Goal: Check status: Check status

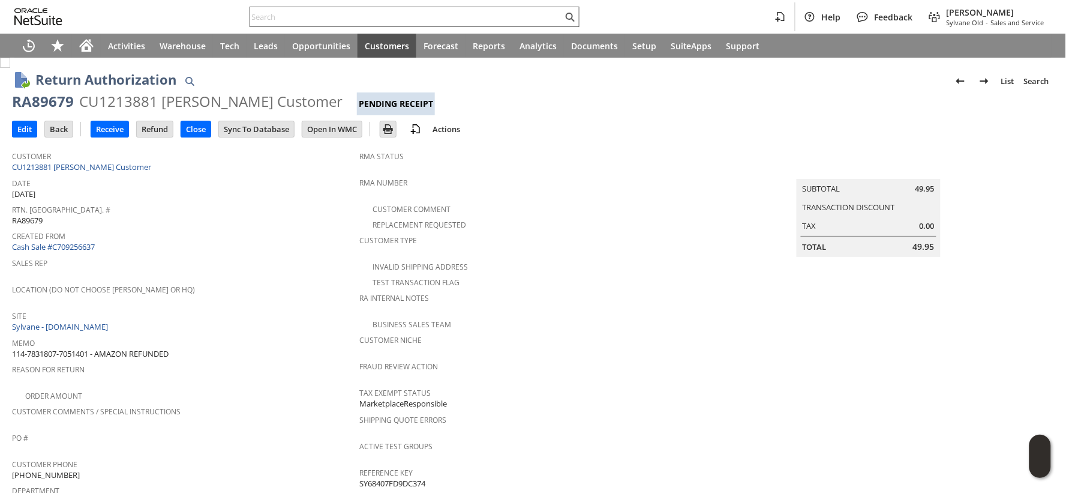
click at [403, 12] on input "text" at bounding box center [406, 17] width 313 height 14
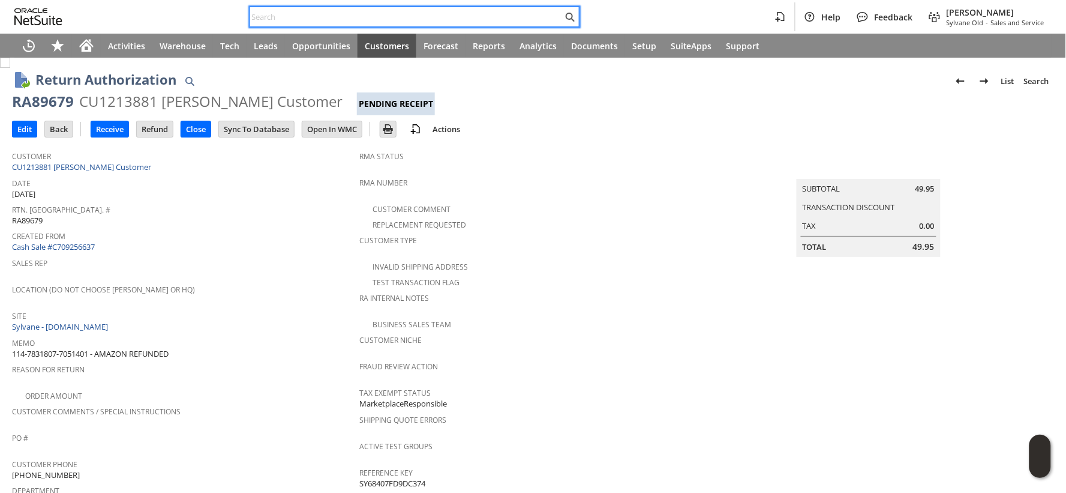
paste input "111-6242458-0191439"
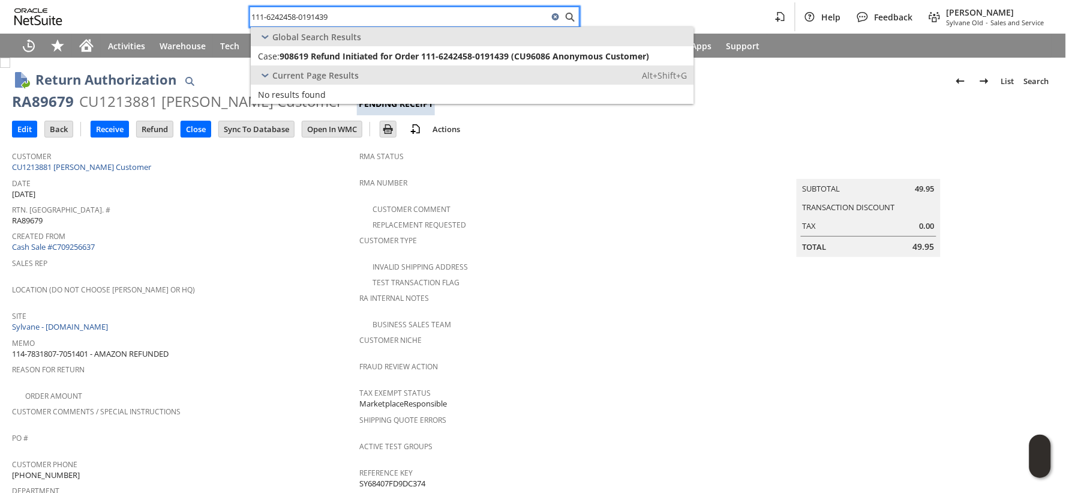
click at [408, 14] on input "111-6242458-0191439" at bounding box center [399, 17] width 298 height 14
paste input "3-4244631-845781"
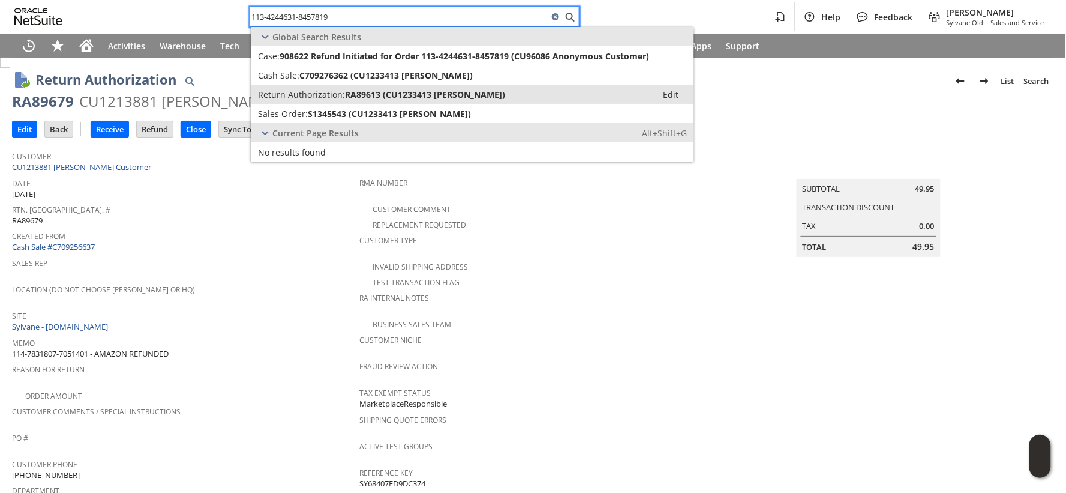
type input "113-4244631-8457819"
click at [403, 91] on span "RA89613 (CU1233413 Miley Nguyen)" at bounding box center [425, 94] width 160 height 11
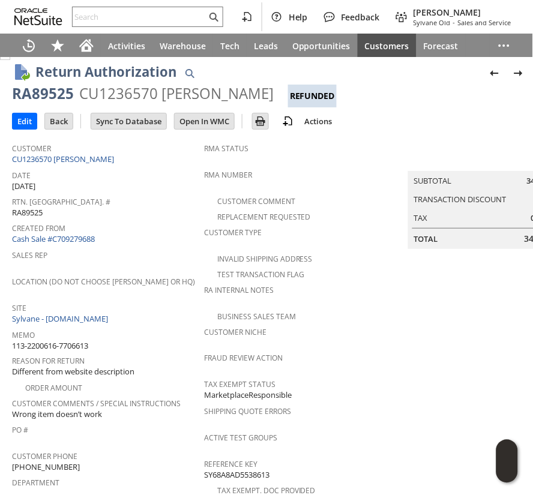
scroll to position [7, 0]
click at [175, 14] on input "text" at bounding box center [140, 17] width 134 height 14
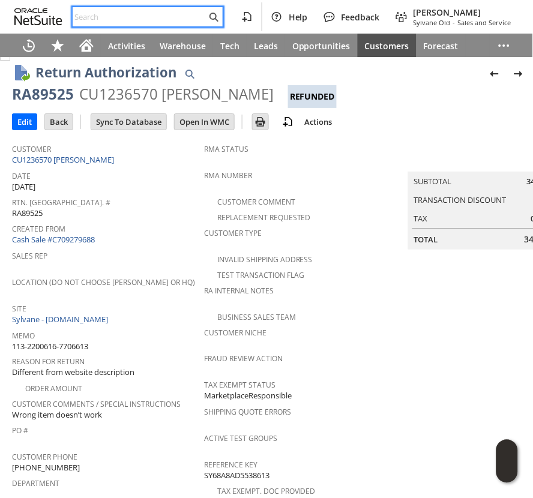
paste input "RA89528"
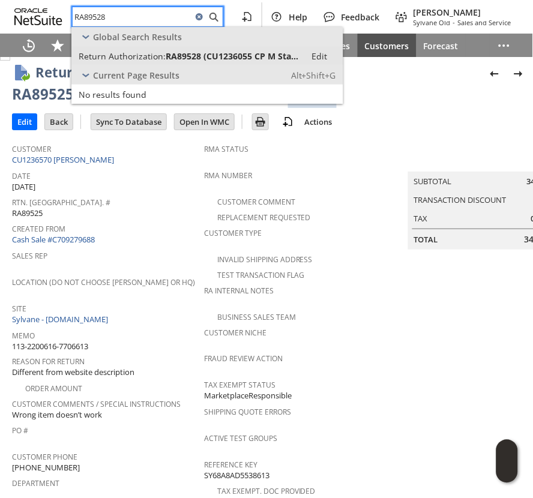
type input "RA89528"
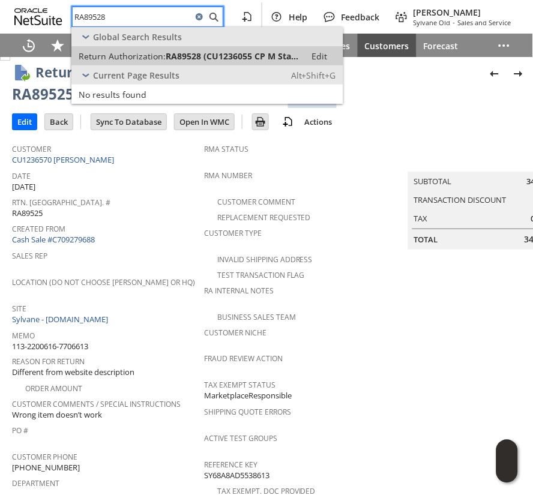
click at [160, 51] on span "Return Authorization:" at bounding box center [122, 55] width 87 height 11
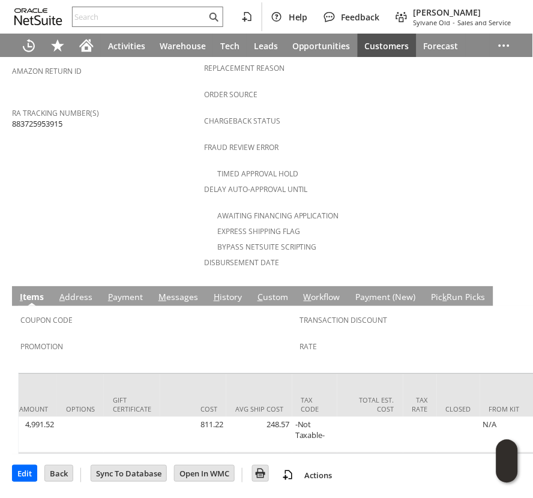
scroll to position [0, 624]
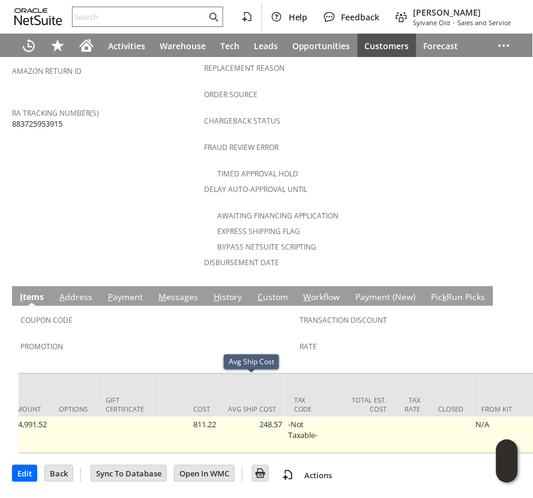
click at [263, 417] on td "248.57" at bounding box center [252, 435] width 66 height 36
copy td "248.57"
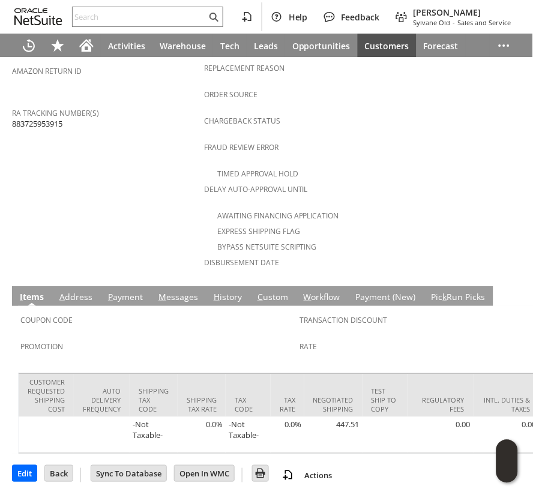
scroll to position [0, 2100]
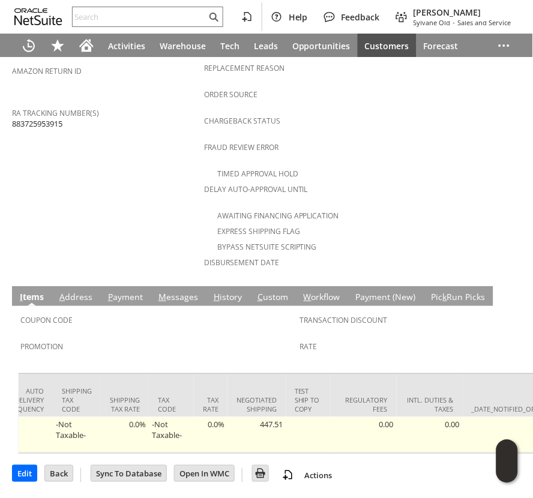
click at [272, 417] on td "447.51" at bounding box center [256, 435] width 58 height 36
click at [271, 417] on td "447.51" at bounding box center [256, 435] width 58 height 36
copy td "447.51"
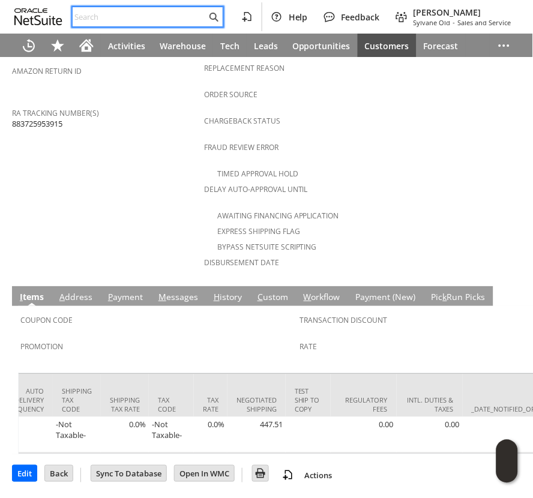
click at [136, 17] on input "text" at bounding box center [140, 17] width 134 height 14
paste input "CU1238192"
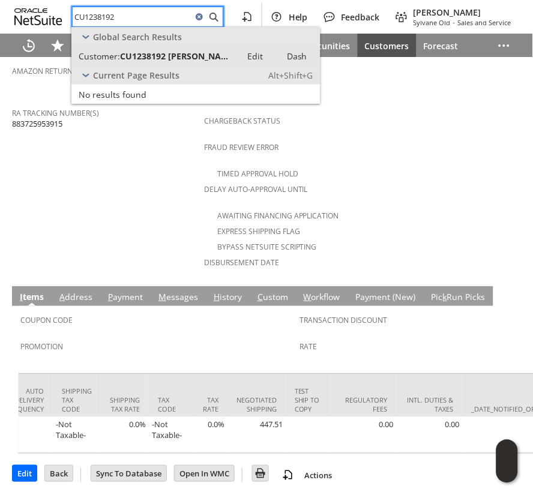
type input "CU1238192"
click at [148, 52] on span "CU1238192 Marvin Sheffler" at bounding box center [177, 55] width 114 height 11
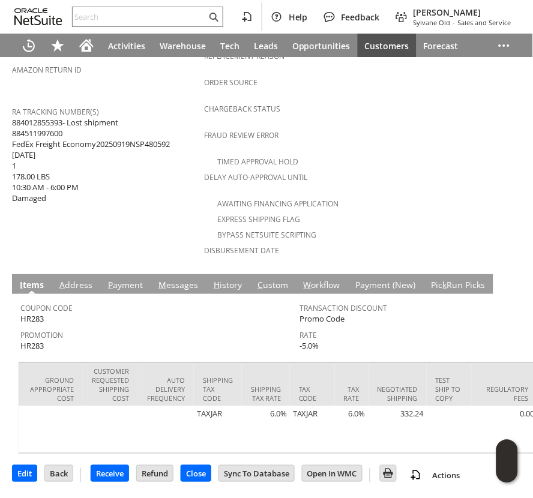
scroll to position [0, 1991]
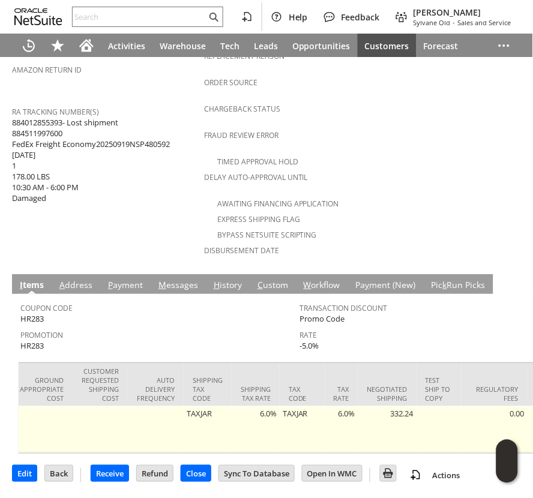
click at [370, 406] on td "332.24" at bounding box center [387, 429] width 58 height 47
copy td "332.24"
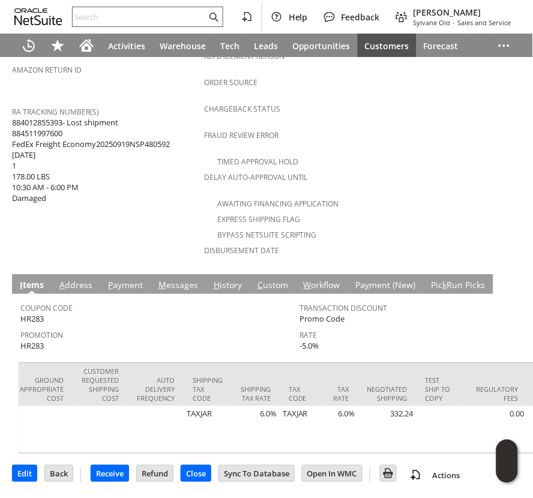
click at [143, 10] on div at bounding box center [147, 17] width 151 height 20
click at [143, 12] on input "text" at bounding box center [140, 17] width 134 height 14
paste input "DEREK PAYNE"
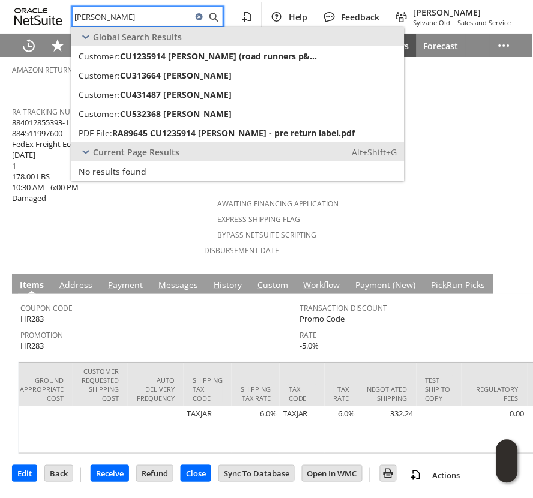
click at [97, 16] on input "DEREK PAYNE" at bounding box center [132, 17] width 119 height 14
click at [97, 17] on input "DEREK PAYNE" at bounding box center [132, 17] width 119 height 14
paste input "9046621800"
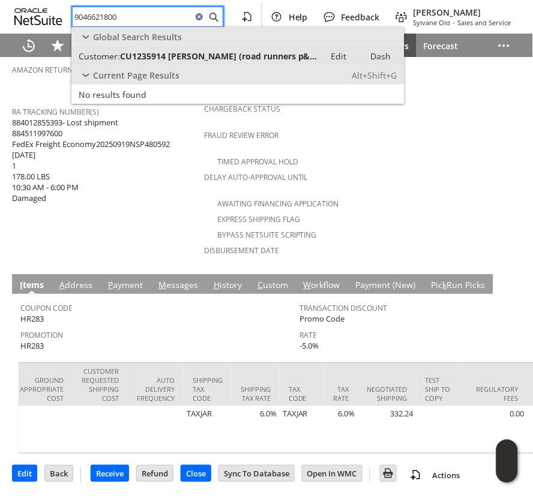
type input "9046621800"
click at [127, 56] on span "CU1235914 derek payne (road runners p&d inc)" at bounding box center [219, 55] width 198 height 11
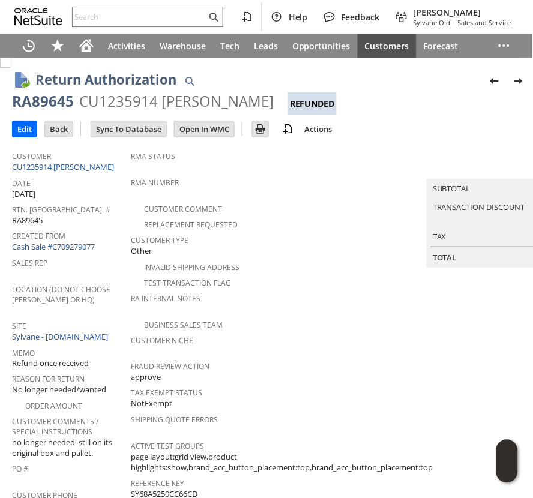
click at [46, 100] on div "RA89645" at bounding box center [43, 101] width 62 height 19
copy div "RA89645"
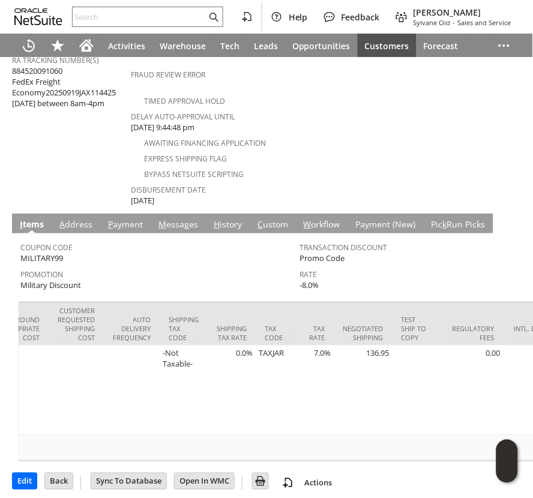
scroll to position [0, 1990]
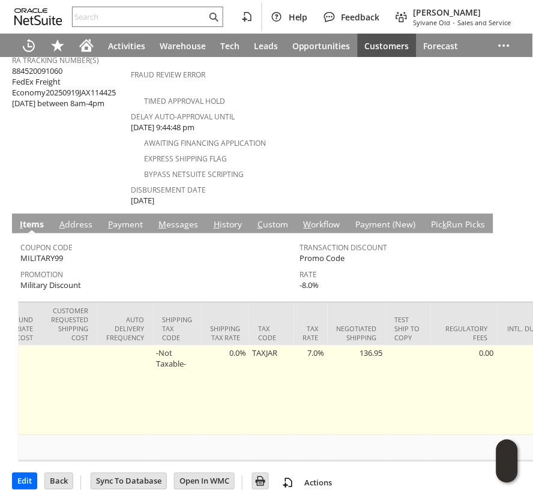
click at [386, 346] on td "136.95" at bounding box center [357, 391] width 58 height 90
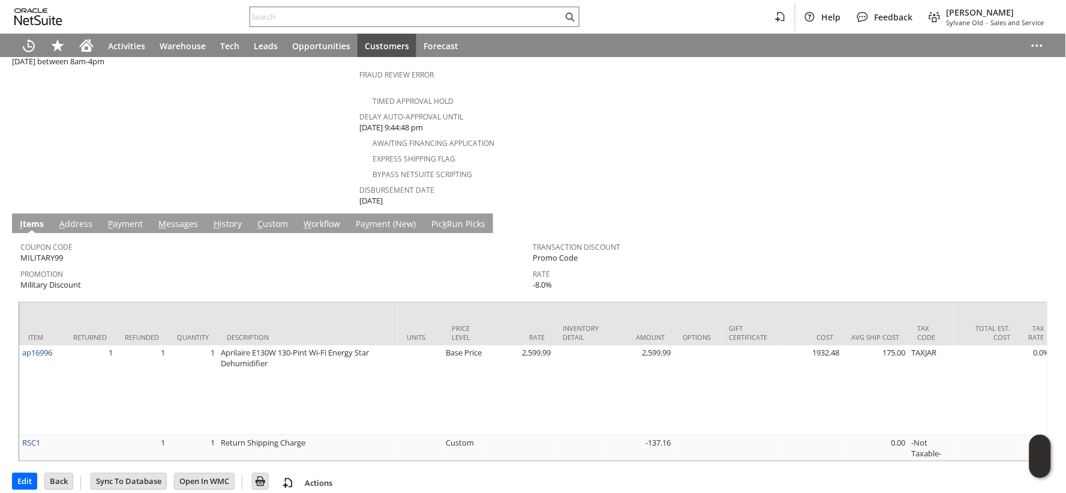
scroll to position [500, 0]
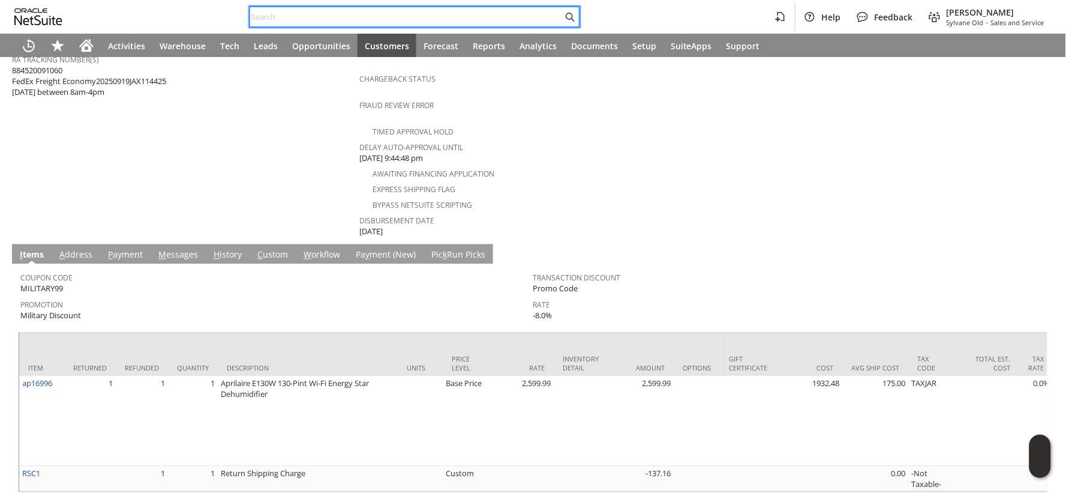
click at [256, 16] on input "text" at bounding box center [406, 17] width 313 height 14
paste input "vo6752"
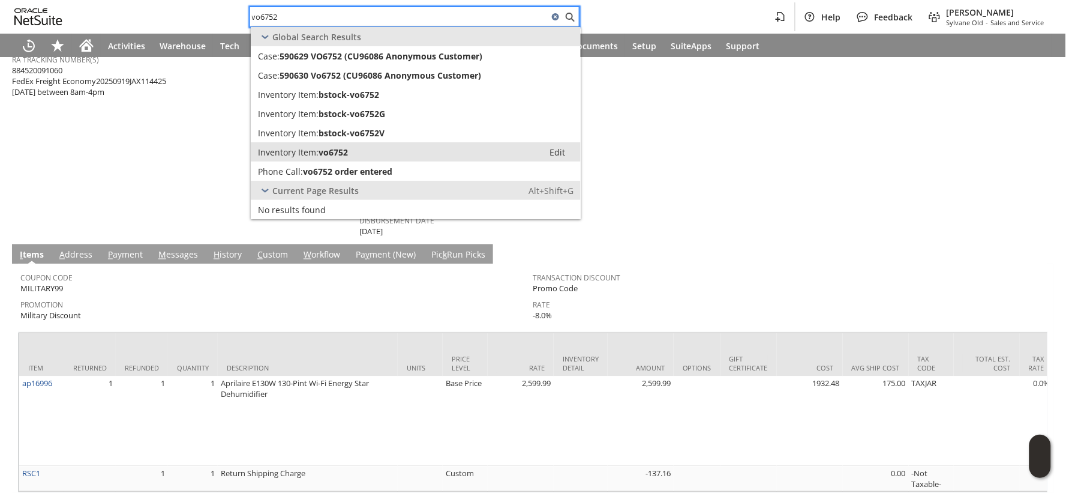
type input "vo6752"
click at [299, 157] on span "Inventory Item:" at bounding box center [288, 151] width 61 height 11
